Goal: Task Accomplishment & Management: Use online tool/utility

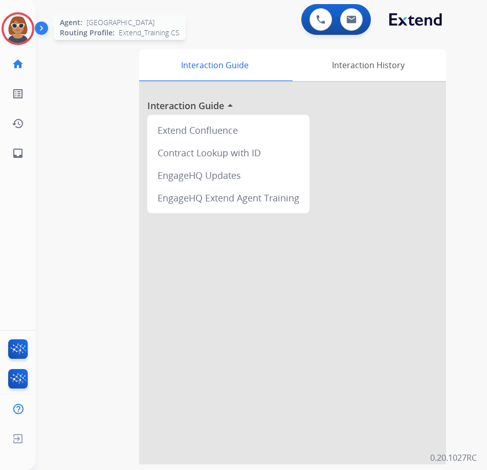
click at [20, 29] on img at bounding box center [18, 28] width 29 height 29
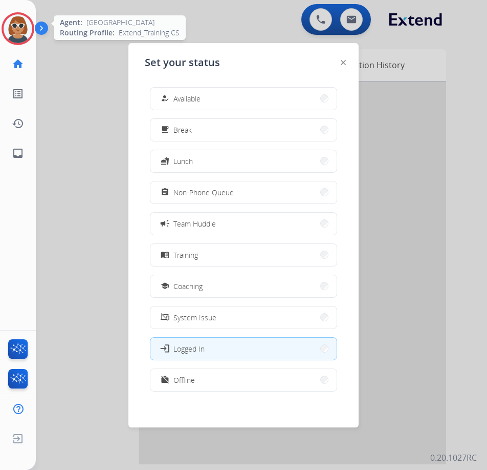
click at [29, 30] on img at bounding box center [18, 28] width 29 height 29
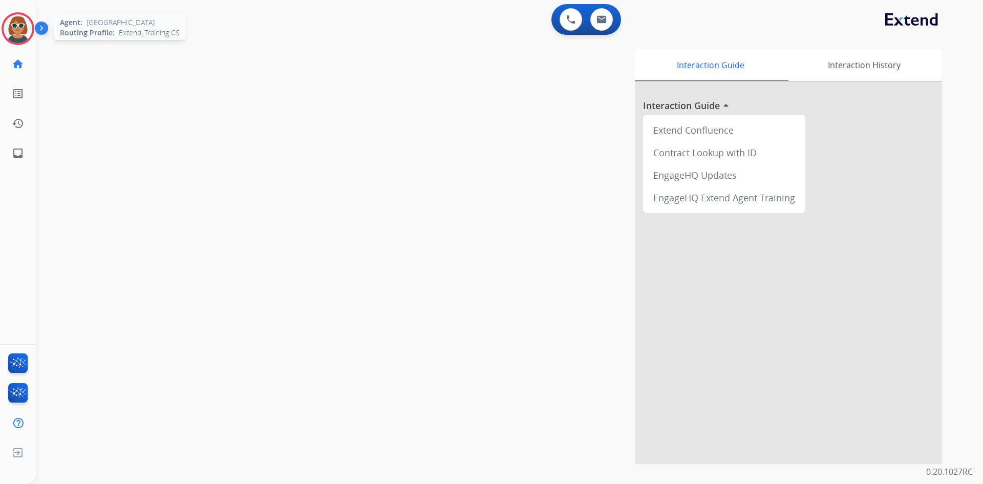
click at [20, 22] on img at bounding box center [18, 28] width 29 height 29
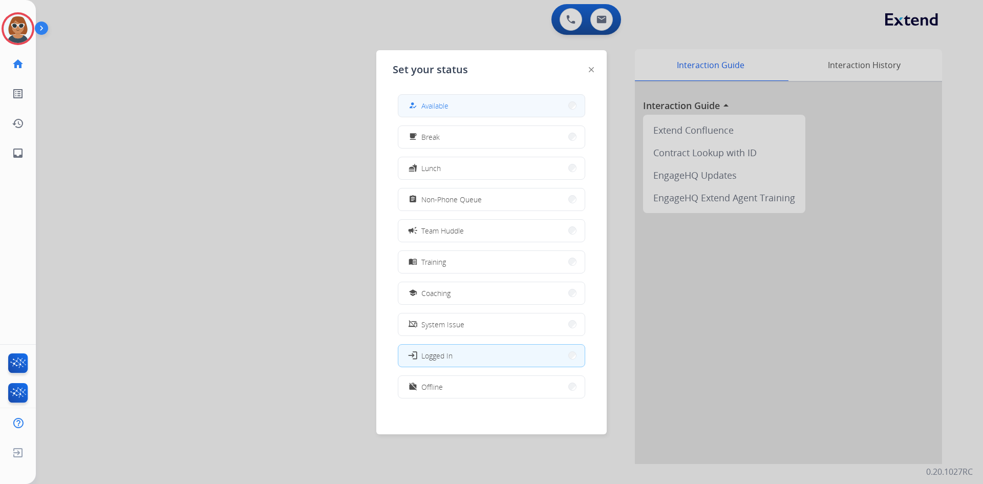
click at [473, 107] on button "how_to_reg Available" at bounding box center [491, 106] width 186 height 22
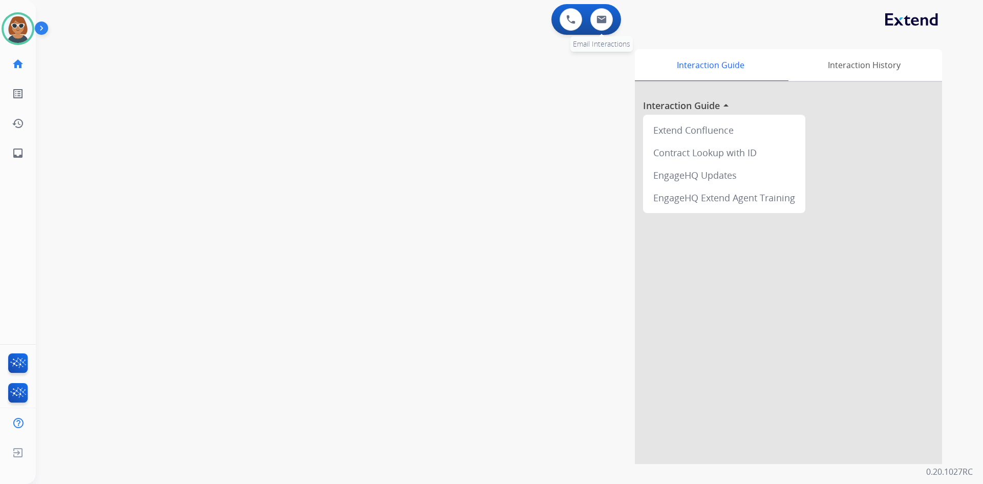
click at [487, 28] on div "0 Email Interactions" at bounding box center [601, 19] width 31 height 23
click at [487, 27] on button at bounding box center [601, 19] width 23 height 23
select select "**********"
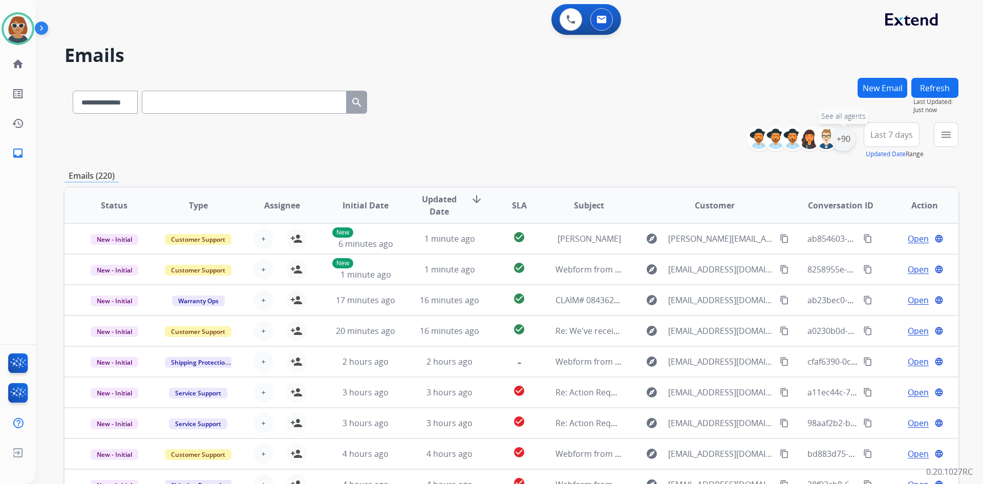
click at [487, 137] on div "+90" at bounding box center [843, 138] width 25 height 25
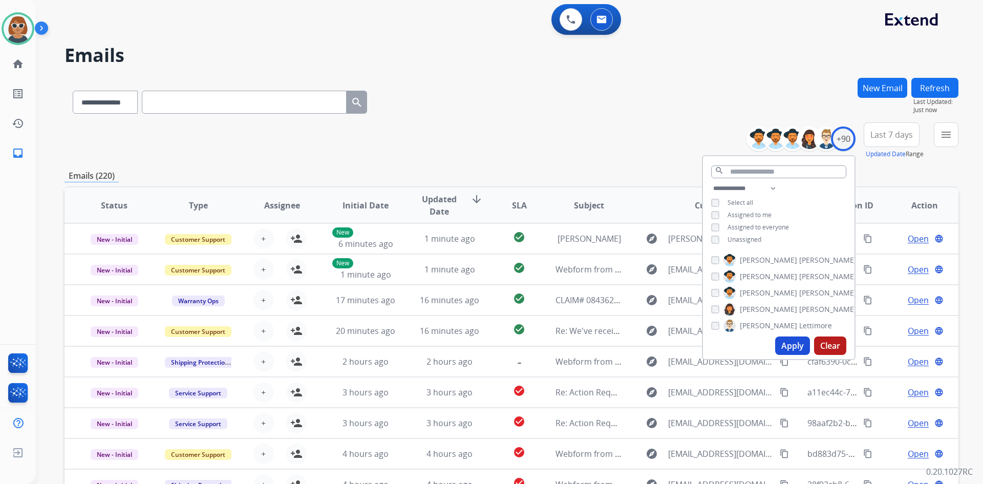
click at [487, 238] on div "Unassigned" at bounding box center [736, 240] width 50 height 8
click at [487, 343] on button "Apply" at bounding box center [792, 345] width 35 height 18
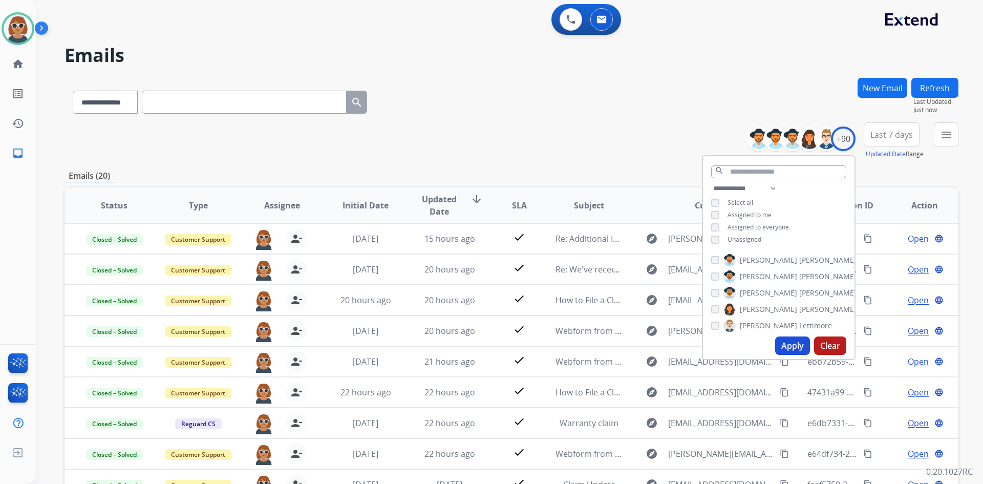
click at [487, 136] on span "Last 7 days" at bounding box center [891, 135] width 42 height 4
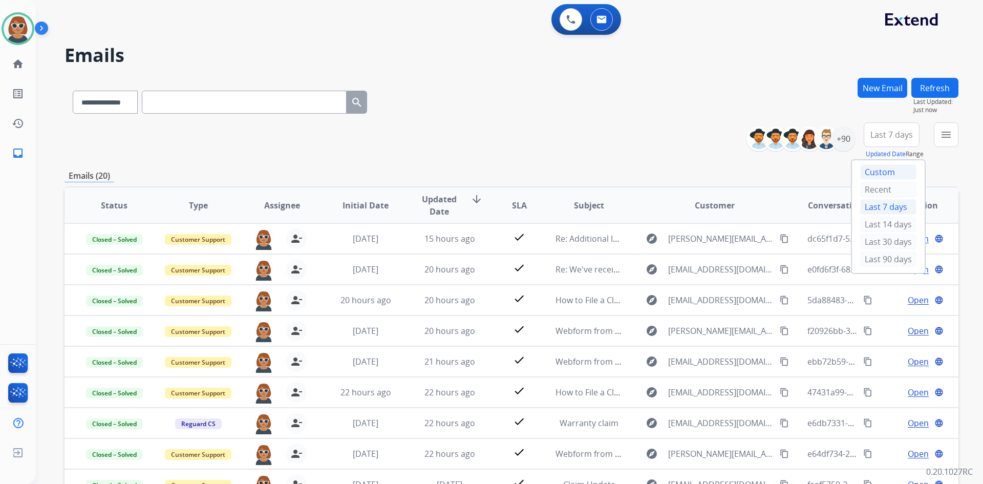
click at [487, 172] on div "Custom" at bounding box center [888, 171] width 56 height 15
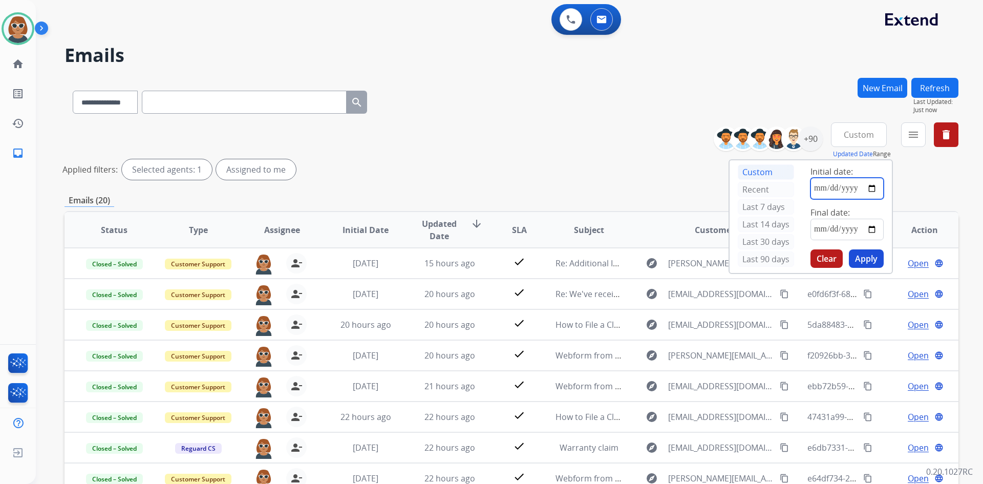
click at [487, 189] on input "date" at bounding box center [847, 189] width 73 height 22
type input "**********"
click at [487, 234] on input "date" at bounding box center [847, 230] width 73 height 22
type input "**********"
click at [487, 262] on button "Apply" at bounding box center [866, 258] width 35 height 18
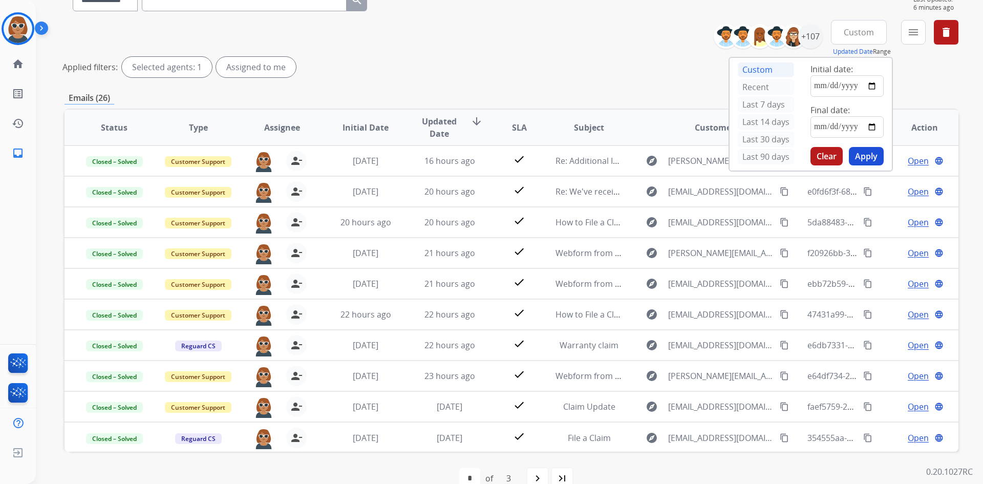
click at [487, 70] on div "Applied filters: Selected agents: 1 Assigned to me" at bounding box center [509, 67] width 894 height 20
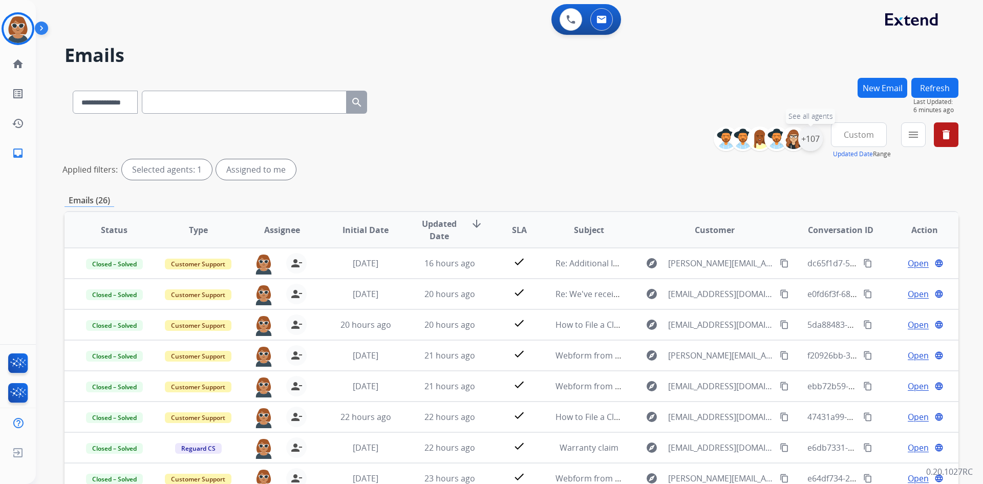
click at [487, 143] on div "+107" at bounding box center [810, 138] width 25 height 25
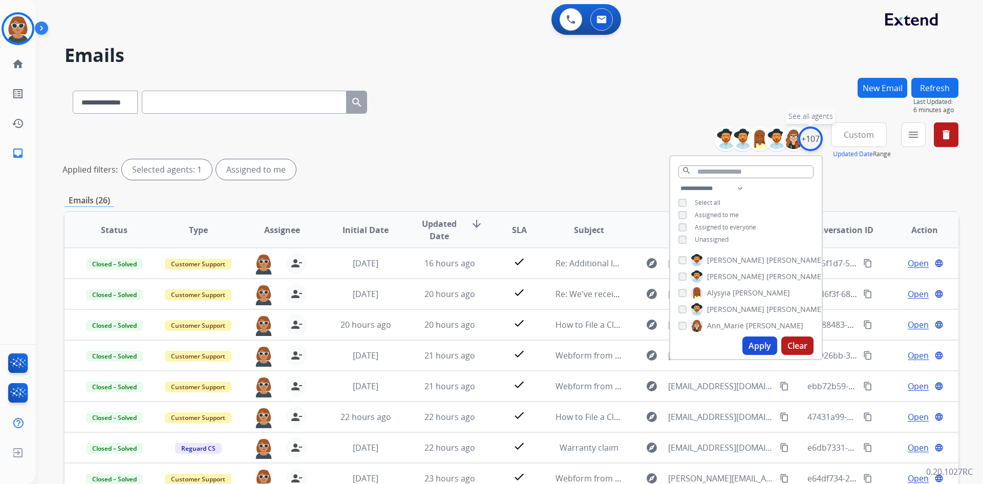
click at [487, 143] on div "+107" at bounding box center [810, 138] width 25 height 25
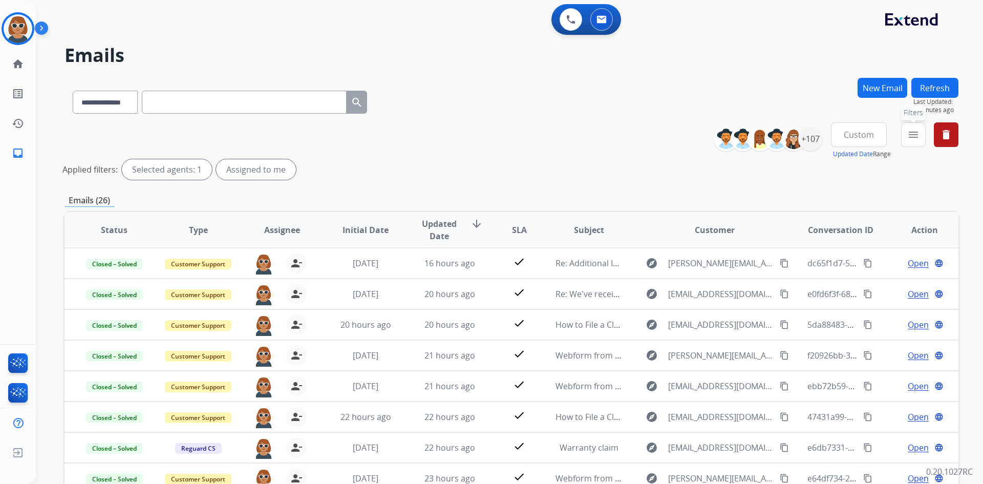
click at [487, 137] on mat-icon "menu" at bounding box center [913, 135] width 12 height 12
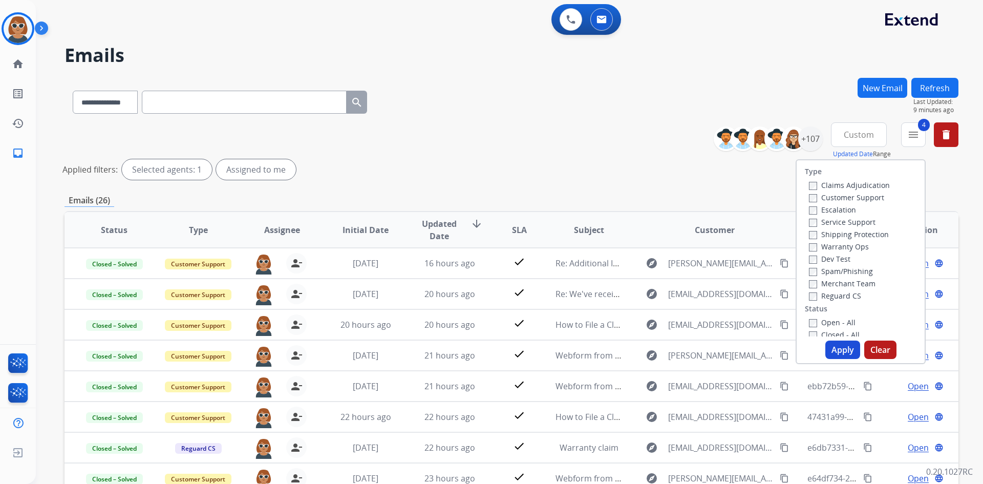
click at [487, 349] on button "Apply" at bounding box center [842, 350] width 35 height 18
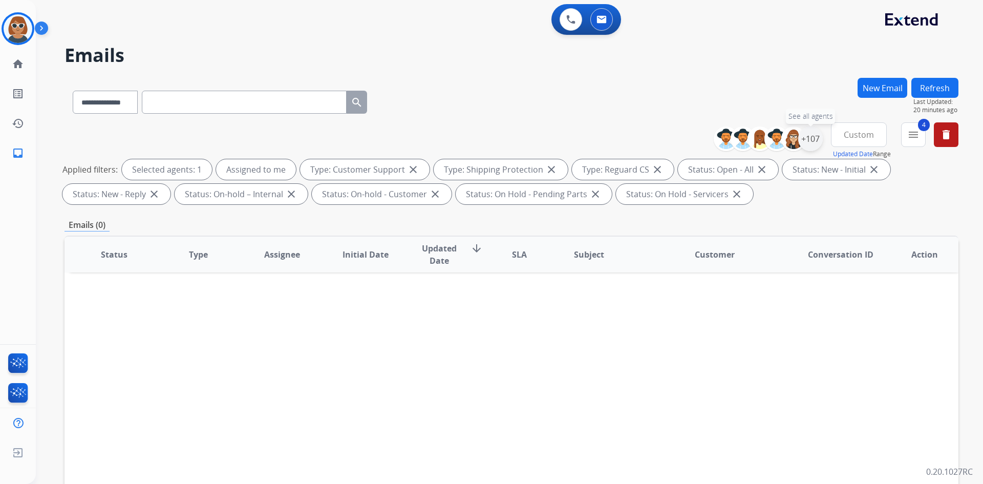
click at [487, 135] on div "+107" at bounding box center [810, 138] width 25 height 25
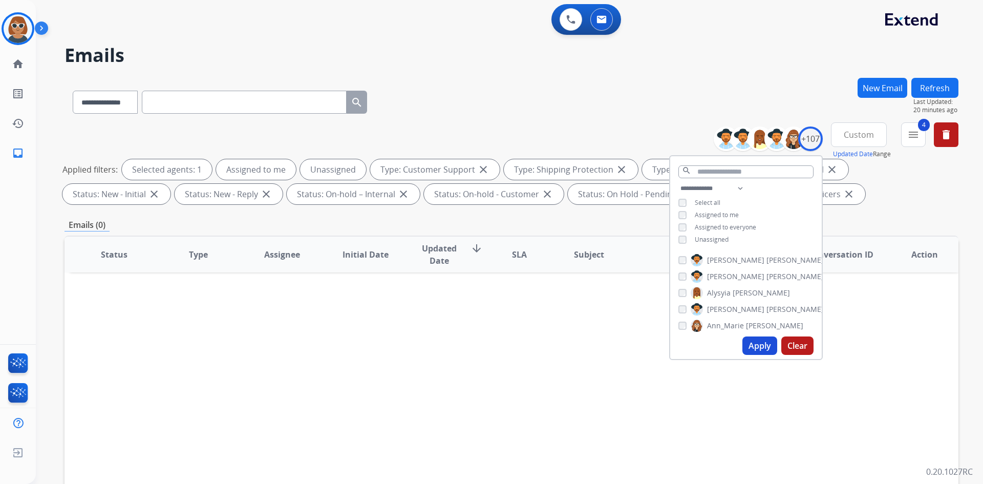
click at [487, 341] on button "Apply" at bounding box center [759, 345] width 35 height 18
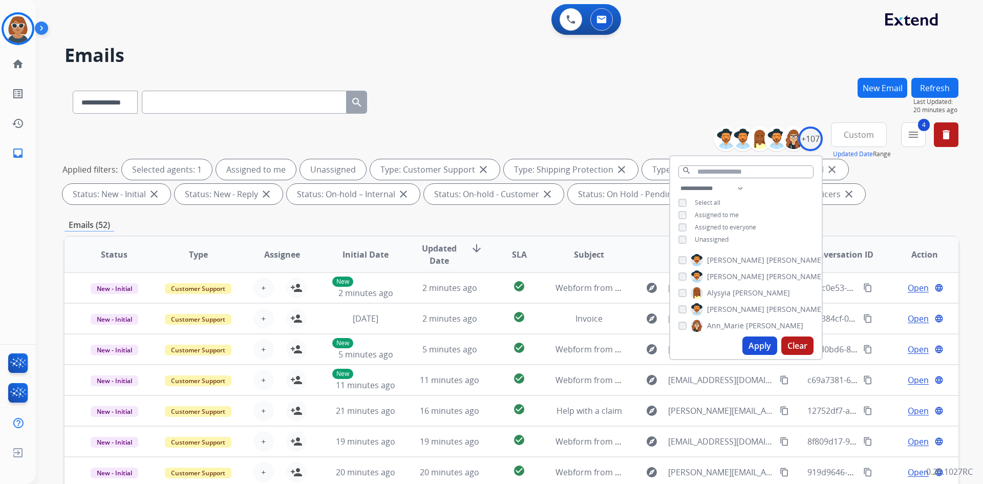
click at [487, 214] on div "**********" at bounding box center [512, 355] width 894 height 554
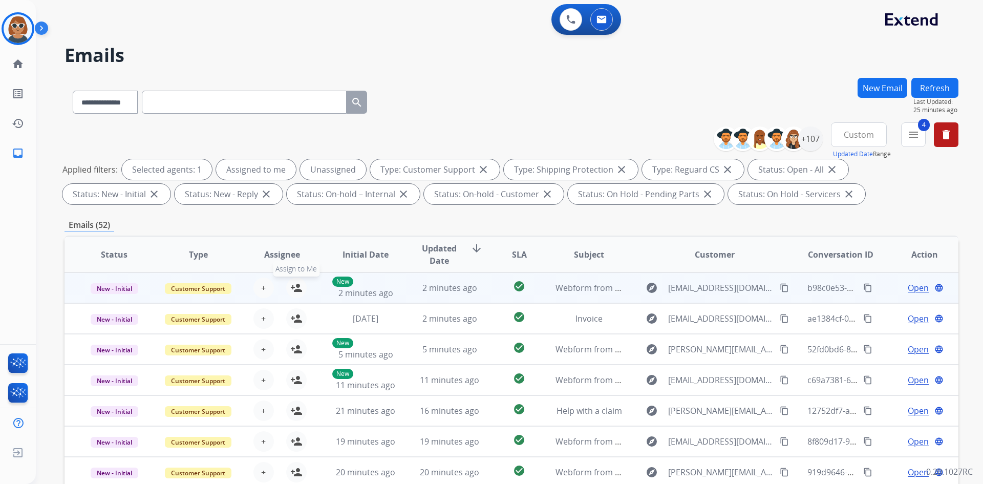
click at [294, 291] on mat-icon "person_add" at bounding box center [296, 288] width 12 height 12
click at [294, 291] on mat-icon "person_remove" at bounding box center [296, 288] width 12 height 12
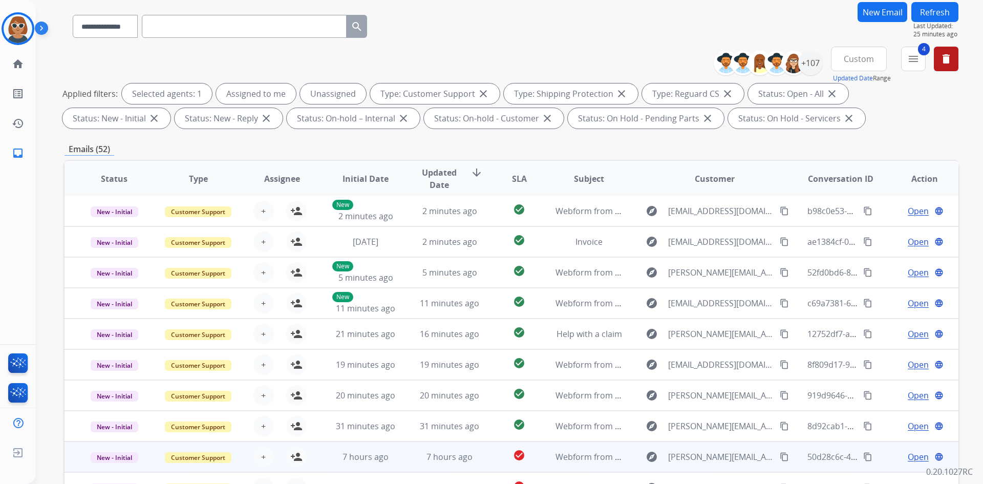
scroll to position [148, 0]
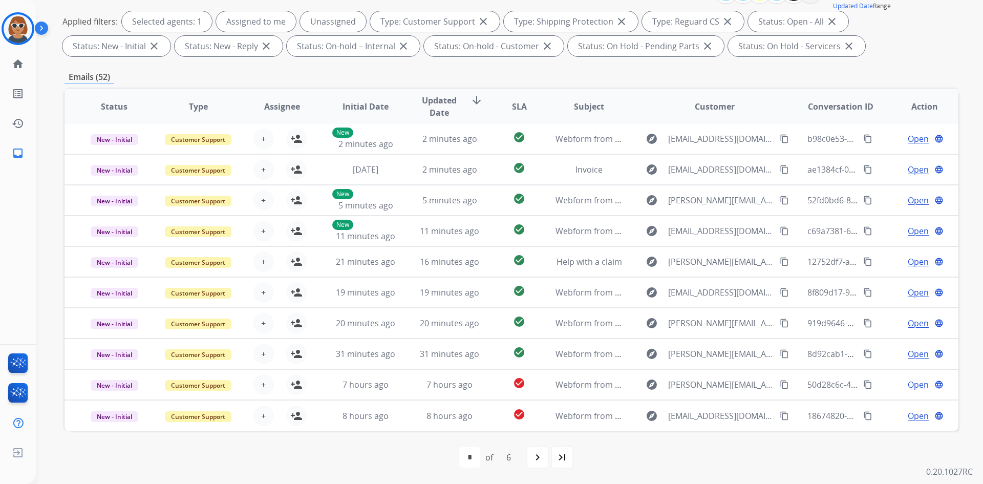
click at [487, 460] on div "6" at bounding box center [508, 457] width 21 height 20
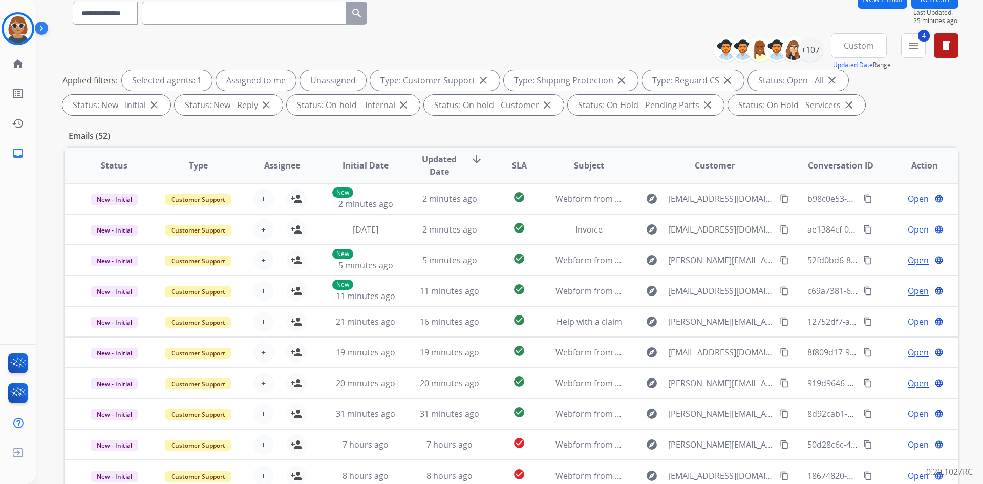
scroll to position [0, 0]
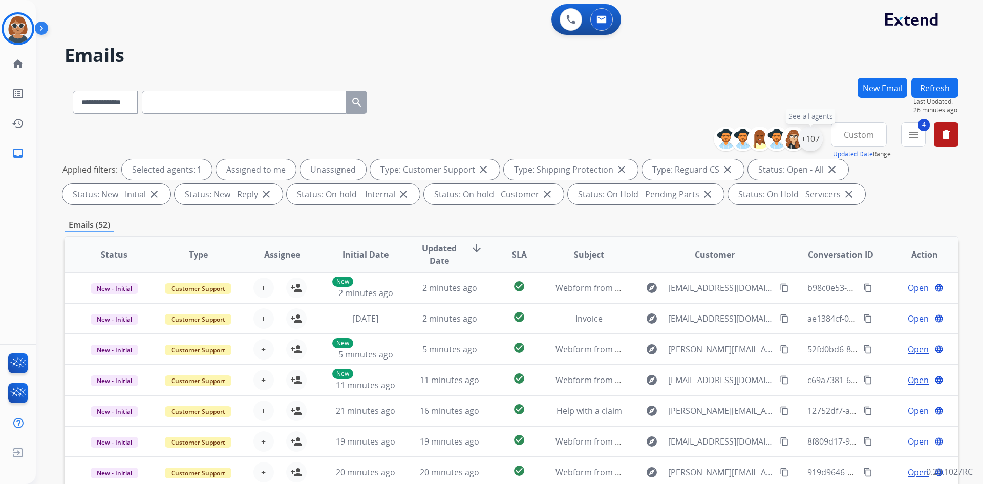
click at [487, 140] on div "+107" at bounding box center [810, 138] width 25 height 25
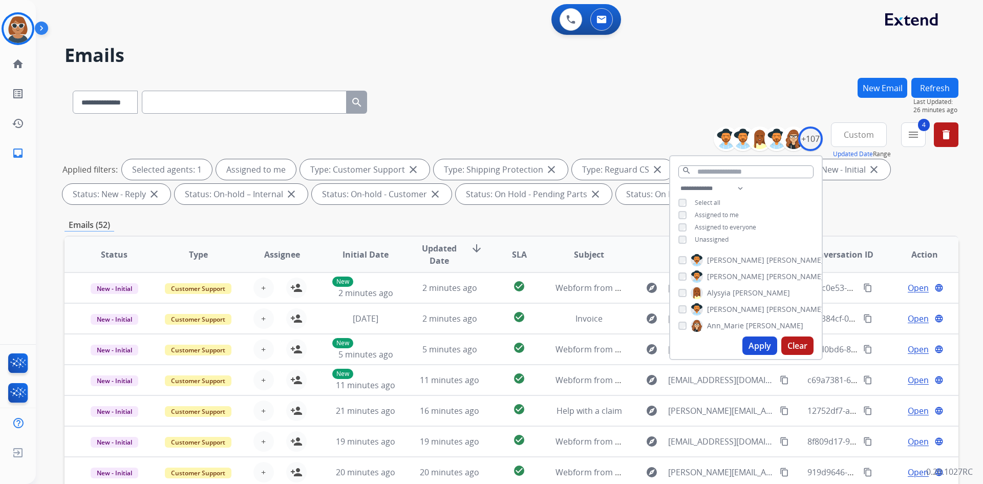
click at [487, 343] on button "Apply" at bounding box center [759, 345] width 35 height 18
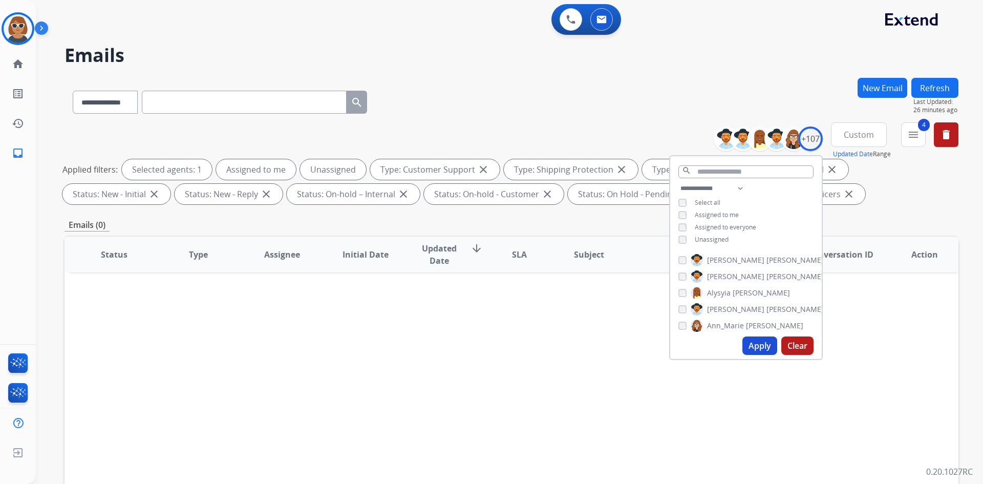
click at [487, 343] on button "Apply" at bounding box center [759, 345] width 35 height 18
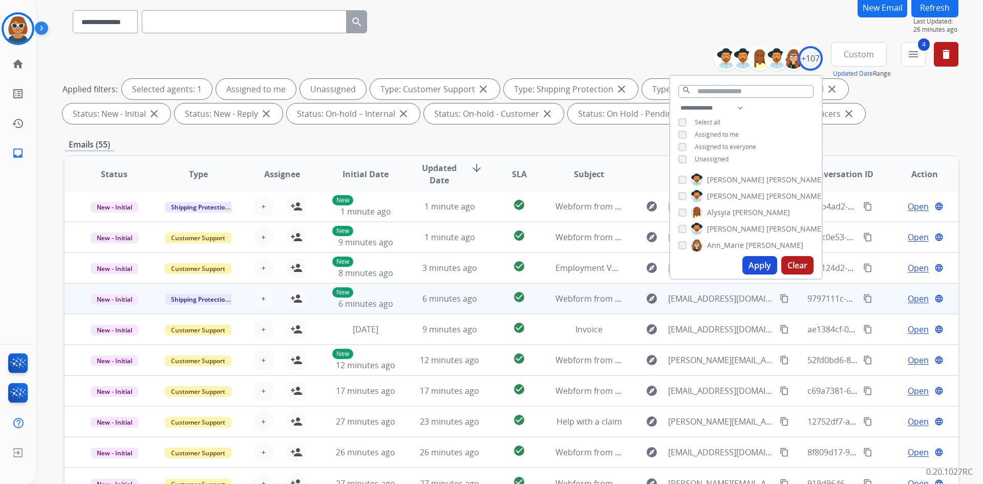
scroll to position [102, 0]
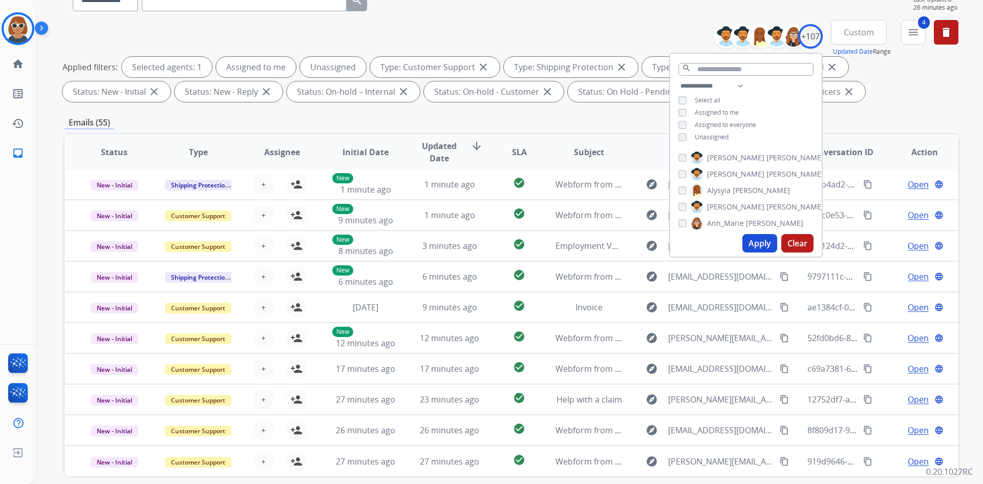
click at [487, 148] on span "SLA" at bounding box center [519, 152] width 15 height 12
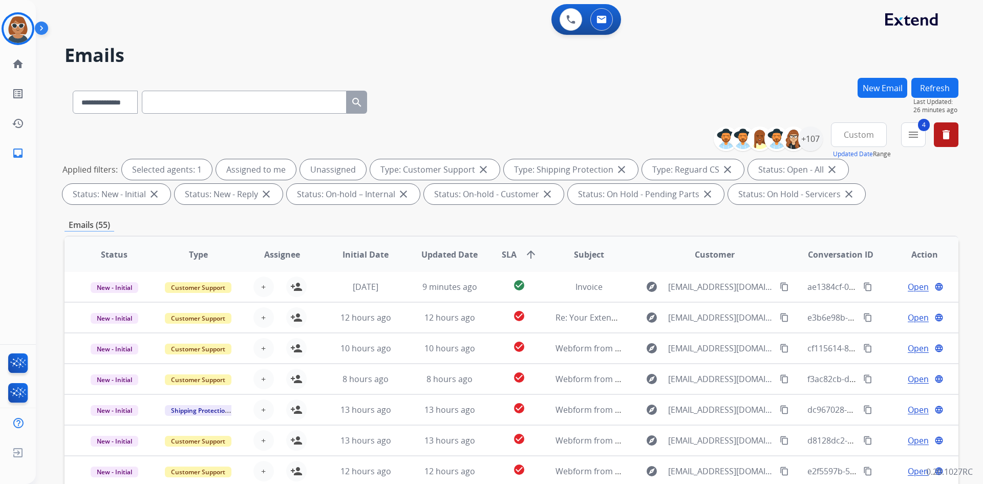
click at [487, 254] on mat-icon "arrow_upward" at bounding box center [531, 254] width 12 height 12
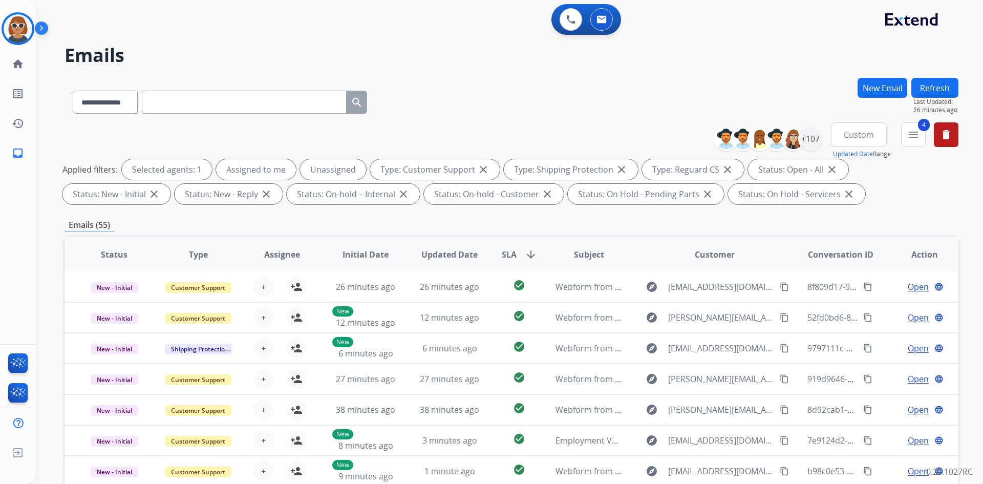
click at [487, 253] on mat-icon "arrow_downward" at bounding box center [531, 254] width 12 height 12
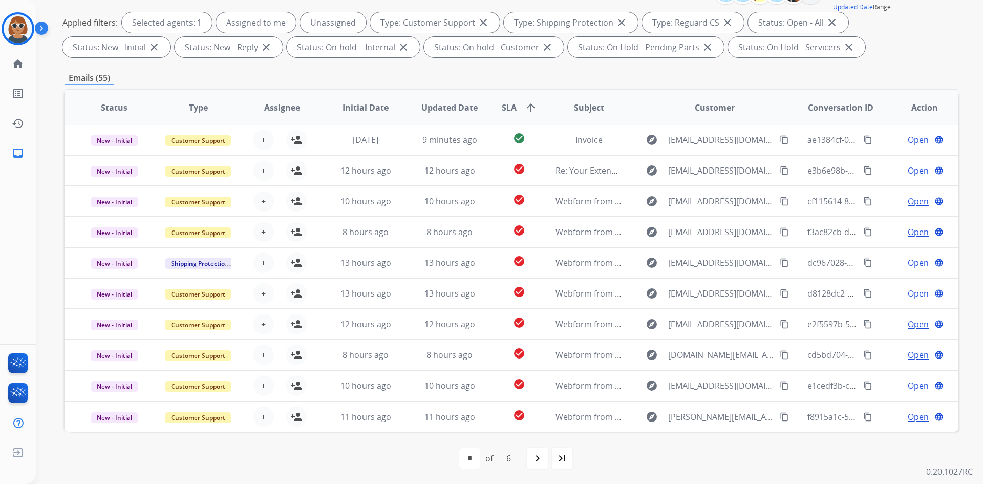
scroll to position [148, 0]
click at [487, 456] on div "6" at bounding box center [508, 457] width 21 height 20
click at [487, 462] on mat-icon "last_page" at bounding box center [562, 457] width 12 height 12
select select "*"
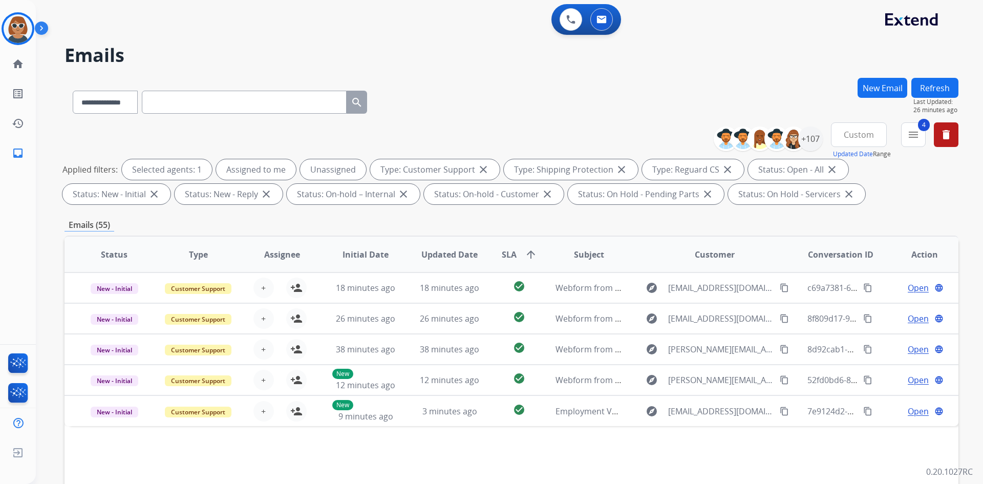
scroll to position [0, 0]
click at [487, 250] on mat-icon "arrow_upward" at bounding box center [531, 254] width 12 height 12
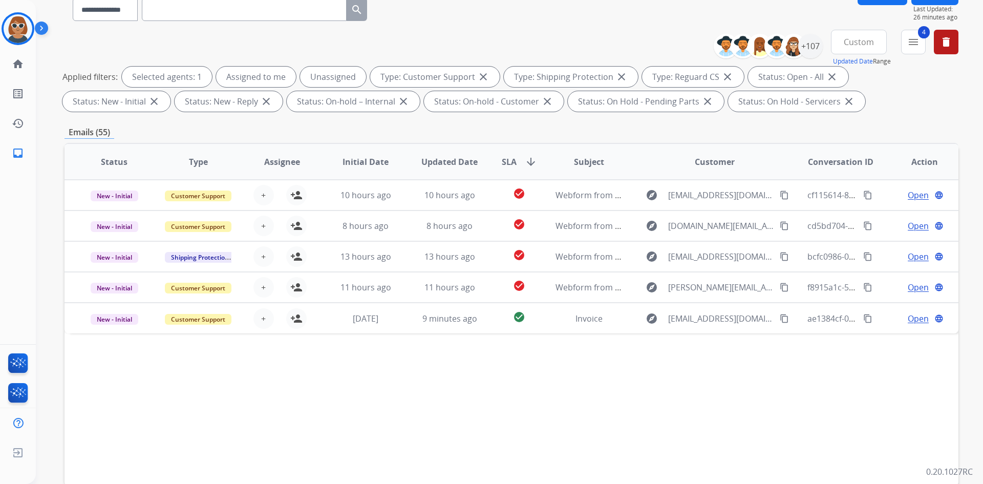
scroll to position [148, 0]
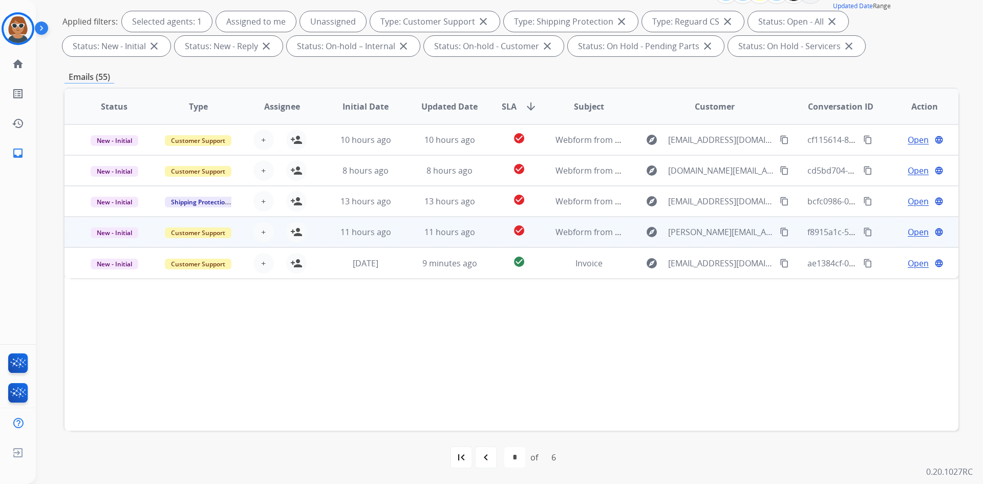
click at [487, 228] on span "Open" at bounding box center [918, 232] width 21 height 12
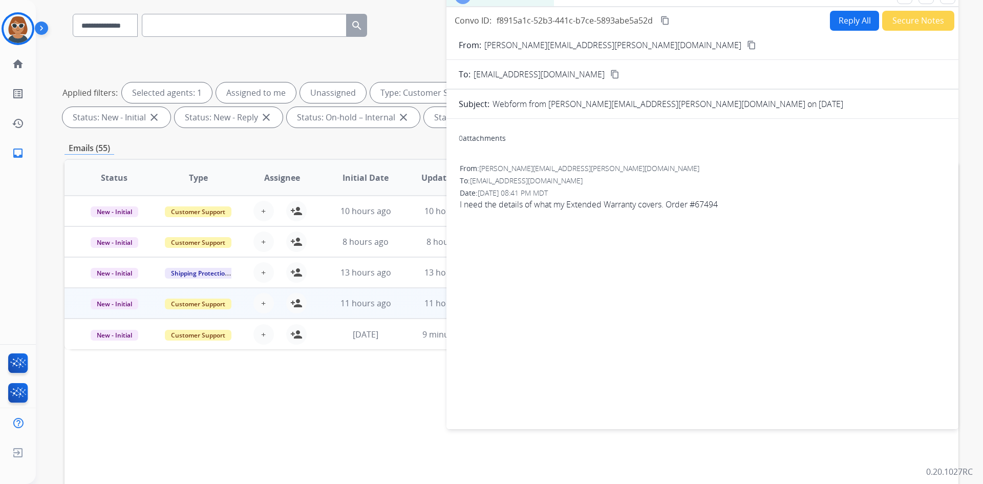
scroll to position [0, 0]
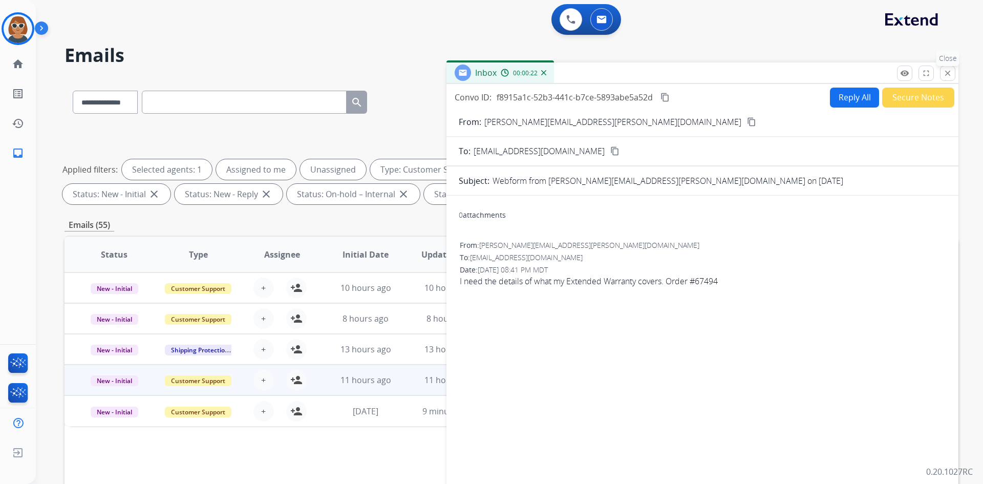
click at [487, 77] on mat-icon "close" at bounding box center [947, 73] width 9 height 9
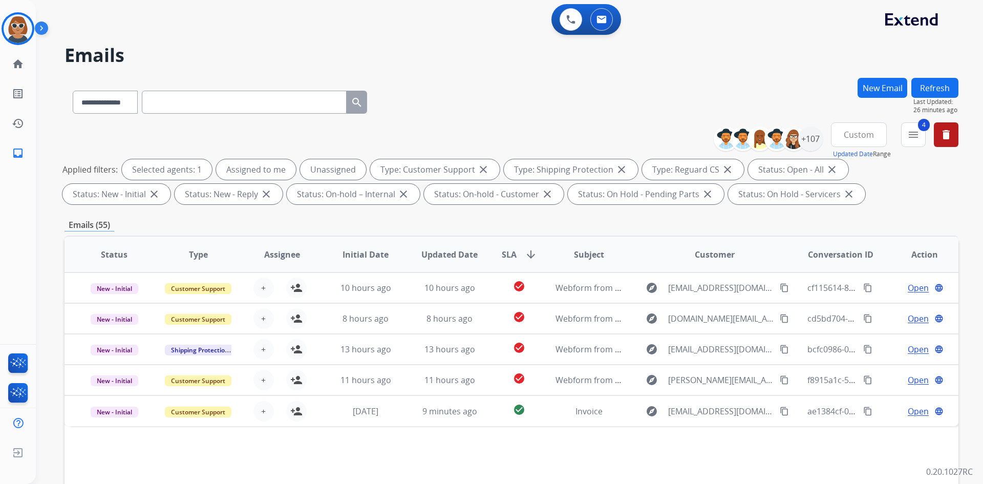
click at [487, 87] on button "Refresh" at bounding box center [934, 88] width 47 height 20
